Goal: Information Seeking & Learning: Learn about a topic

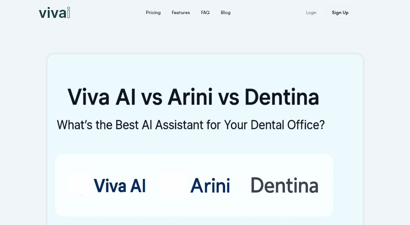
click at [60, 15] on img at bounding box center [54, 12] width 31 height 11
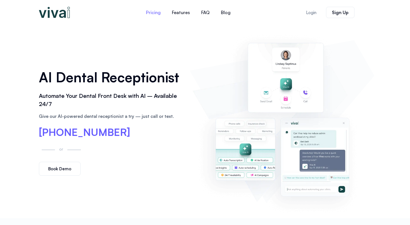
click at [157, 14] on link "Pricing" at bounding box center [153, 13] width 26 height 14
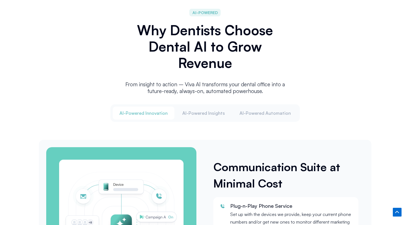
scroll to position [643, 0]
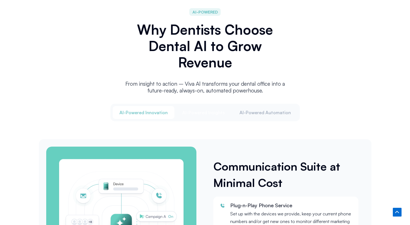
click at [203, 107] on button "Al-Powered Insights" at bounding box center [204, 112] width 56 height 13
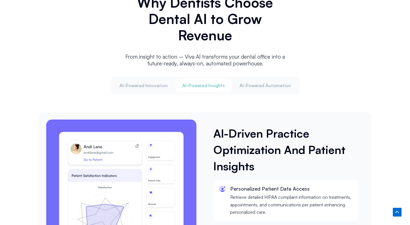
scroll to position [672, 0]
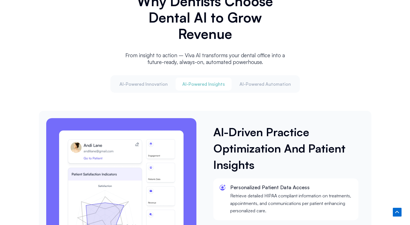
click at [241, 92] on div "Al-Powered Innovation Al-Powered Insights Al-Powered Automation Communication S…" at bounding box center [205, 180] width 333 height 211
click at [254, 84] on span "Al-Powered Automation" at bounding box center [265, 84] width 51 height 6
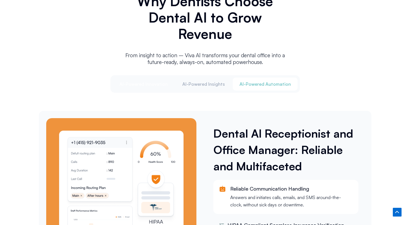
click at [151, 87] on button "Al-Powered Innovation" at bounding box center [144, 83] width 62 height 13
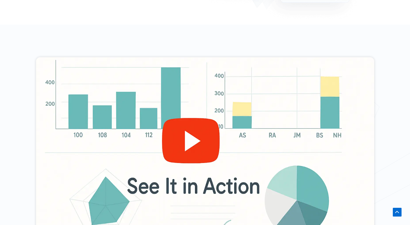
scroll to position [0, 0]
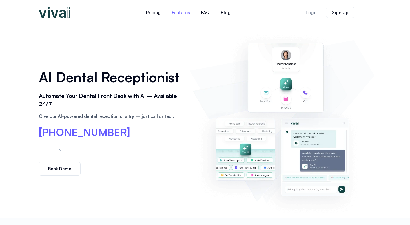
click at [187, 13] on link "Features" at bounding box center [180, 13] width 29 height 14
click at [146, 9] on link "Pricing" at bounding box center [153, 13] width 26 height 14
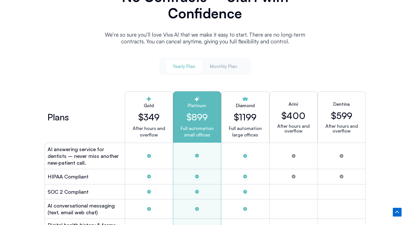
scroll to position [1476, 0]
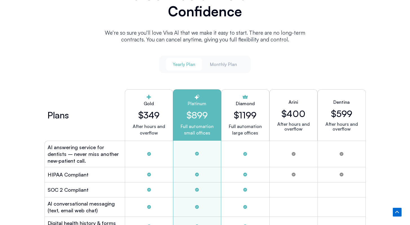
click at [228, 61] on span "Monthly Plan" at bounding box center [223, 64] width 27 height 6
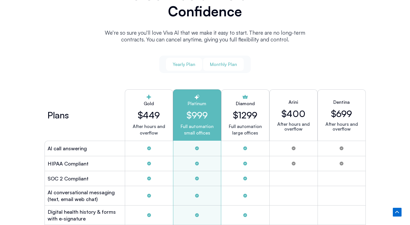
click at [192, 59] on button "Yearly Plan" at bounding box center [184, 64] width 36 height 13
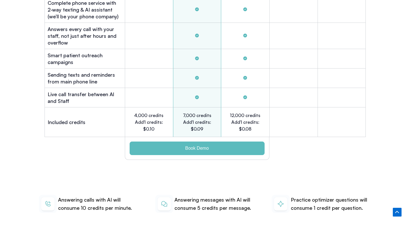
scroll to position [1801, 0]
